Goal: Information Seeking & Learning: Learn about a topic

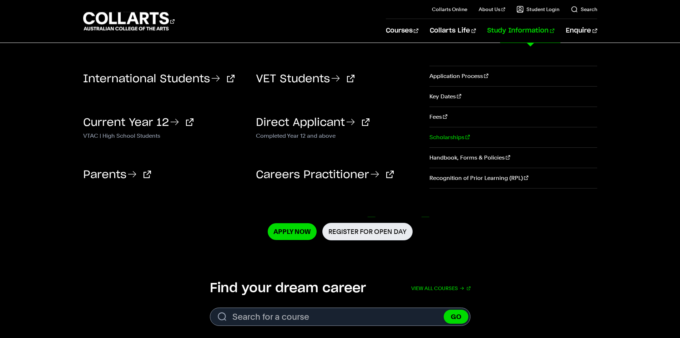
click at [446, 138] on link "Scholarships" at bounding box center [514, 137] width 168 height 20
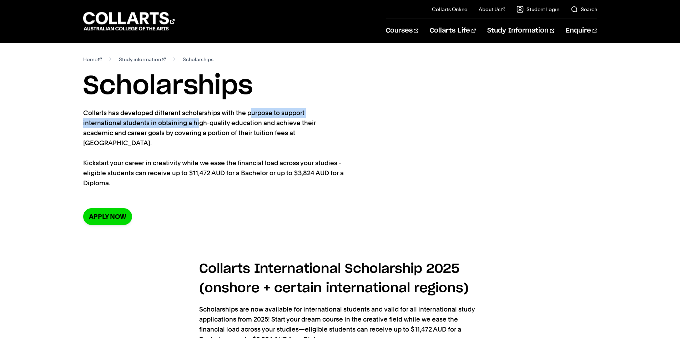
drag, startPoint x: 118, startPoint y: 121, endPoint x: 202, endPoint y: 112, distance: 84.7
click at [202, 112] on p "Collarts has developed different scholarships with the purpose to support inter…" at bounding box center [213, 148] width 261 height 80
click at [208, 114] on p "Collarts has developed different scholarships with the purpose to support inter…" at bounding box center [213, 148] width 261 height 80
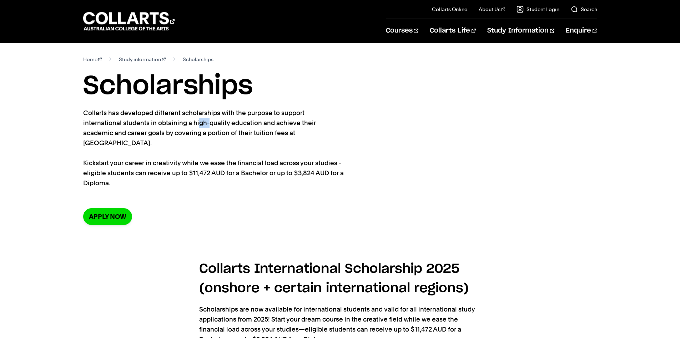
drag, startPoint x: 110, startPoint y: 122, endPoint x: 119, endPoint y: 126, distance: 9.3
click at [120, 125] on p "Collarts has developed different scholarships with the purpose to support inter…" at bounding box center [213, 148] width 261 height 80
drag, startPoint x: 84, startPoint y: 154, endPoint x: 110, endPoint y: 156, distance: 26.9
click at [110, 156] on div "Home Study information Scholarships Scholarships Collarts has developed differe…" at bounding box center [340, 145] width 630 height 205
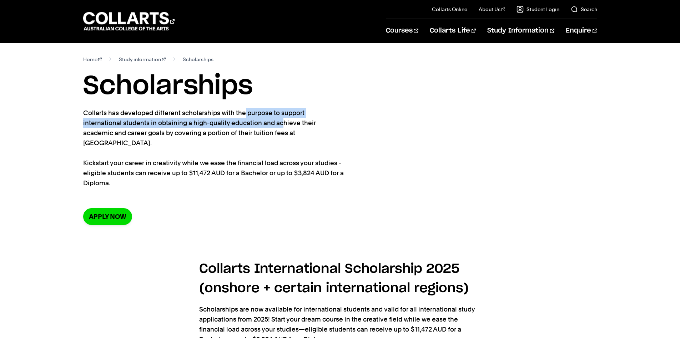
drag, startPoint x: 190, startPoint y: 118, endPoint x: 109, endPoint y: 174, distance: 97.8
click at [192, 122] on p "Collarts has developed different scholarships with the purpose to support inter…" at bounding box center [213, 148] width 261 height 80
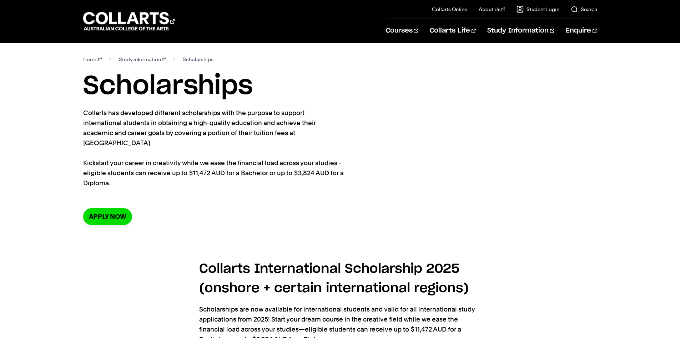
click at [170, 159] on p "Collarts has developed different scholarships with the purpose to support inter…" at bounding box center [213, 148] width 261 height 80
click at [115, 208] on link "Apply now" at bounding box center [107, 216] width 49 height 17
drag, startPoint x: 175, startPoint y: 149, endPoint x: 318, endPoint y: 153, distance: 143.3
click at [318, 153] on p "Collarts has developed different scholarships with the purpose to support inter…" at bounding box center [213, 148] width 261 height 80
drag, startPoint x: 179, startPoint y: 161, endPoint x: 233, endPoint y: 159, distance: 54.0
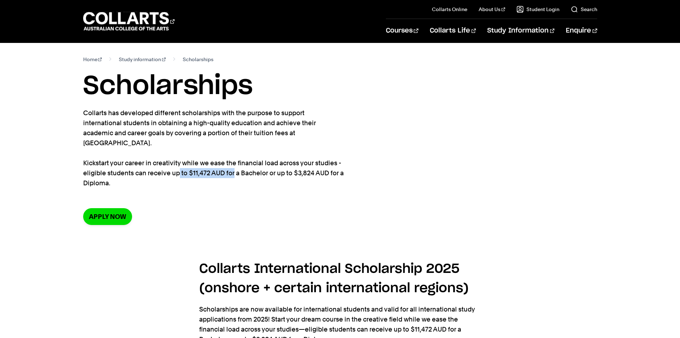
click at [233, 159] on p "Collarts has developed different scholarships with the purpose to support inter…" at bounding box center [213, 148] width 261 height 80
click at [267, 160] on p "Collarts has developed different scholarships with the purpose to support inter…" at bounding box center [213, 148] width 261 height 80
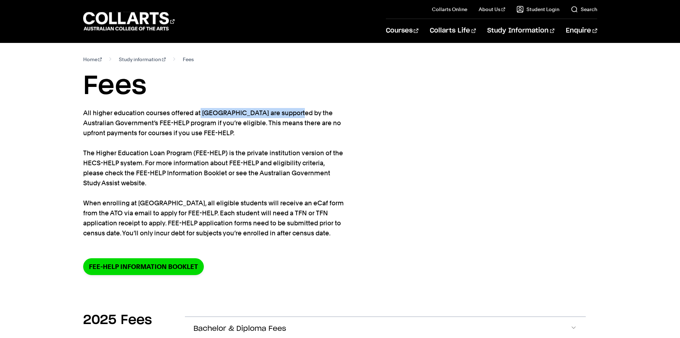
drag, startPoint x: 150, startPoint y: 114, endPoint x: 233, endPoint y: 111, distance: 82.9
click at [234, 111] on p "All higher education courses offered at Collarts are supported by the Australia…" at bounding box center [213, 173] width 261 height 130
drag, startPoint x: 96, startPoint y: 110, endPoint x: 281, endPoint y: 132, distance: 185.6
click at [281, 132] on div "Home Study information Fees Fees All higher education courses offered at Collar…" at bounding box center [340, 170] width 630 height 255
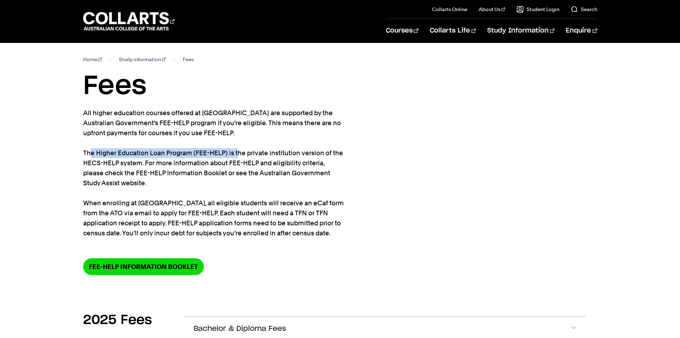
drag, startPoint x: 103, startPoint y: 151, endPoint x: 238, endPoint y: 150, distance: 134.7
click at [238, 150] on p "All higher education courses offered at Collarts are supported by the Australia…" at bounding box center [213, 173] width 261 height 130
drag, startPoint x: 246, startPoint y: 151, endPoint x: 282, endPoint y: 153, distance: 35.7
click at [283, 152] on p "All higher education courses offered at Collarts are supported by the Australia…" at bounding box center [213, 173] width 261 height 130
drag, startPoint x: 90, startPoint y: 160, endPoint x: 199, endPoint y: 160, distance: 108.6
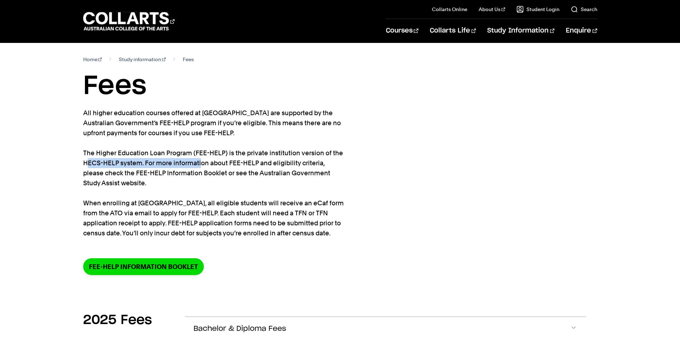
click at [199, 160] on p "All higher education courses offered at Collarts are supported by the Australia…" at bounding box center [213, 173] width 261 height 130
click at [231, 166] on p "All higher education courses offered at Collarts are supported by the Australia…" at bounding box center [213, 173] width 261 height 130
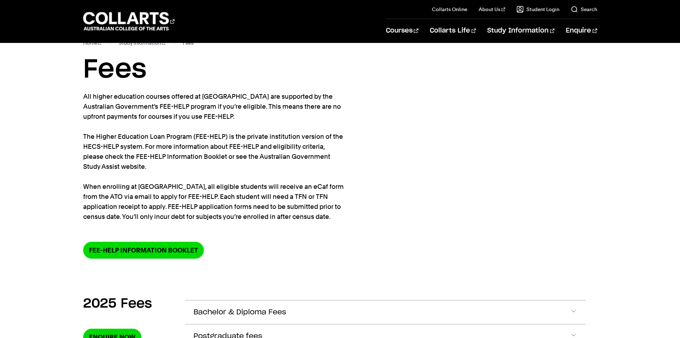
scroll to position [36, 0]
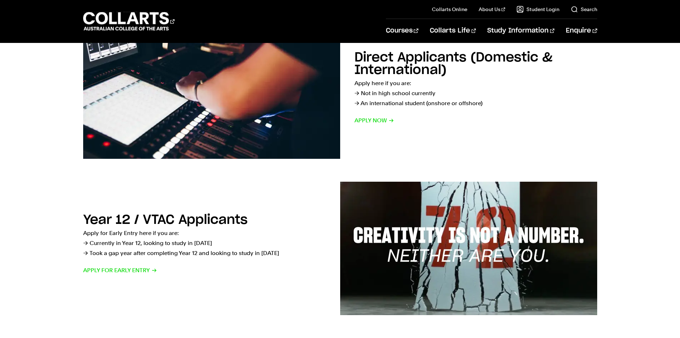
scroll to position [107, 0]
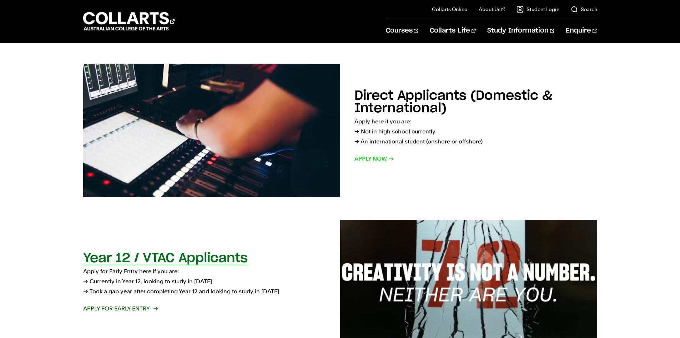
click at [183, 268] on p "Apply for Early Entry here if you are: → Currently in Year 12, looking to study…" at bounding box center [204, 281] width 243 height 30
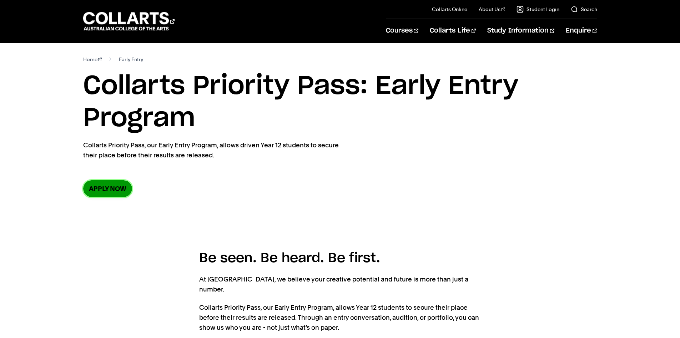
click at [115, 186] on link "Apply now" at bounding box center [107, 188] width 49 height 17
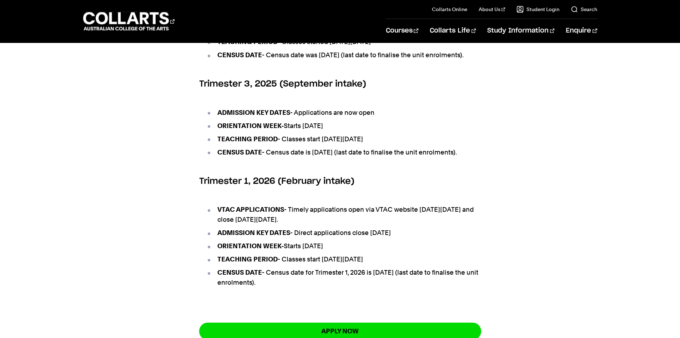
scroll to position [393, 0]
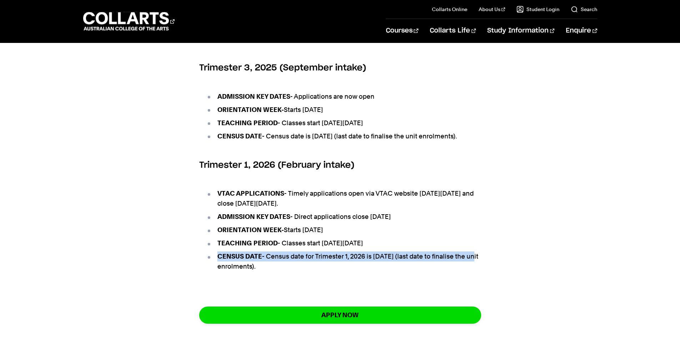
drag, startPoint x: 218, startPoint y: 274, endPoint x: 480, endPoint y: 279, distance: 261.8
click at [480, 271] on li "CENSUS DATE - Census date for Trimester 1, 2026 is [DATE] (last date to finalis…" at bounding box center [343, 261] width 275 height 20
click at [293, 271] on li "CENSUS DATE - Census date for Trimester 1, 2026 is [DATE] (last date to finalis…" at bounding box center [343, 261] width 275 height 20
